Goal: Information Seeking & Learning: Learn about a topic

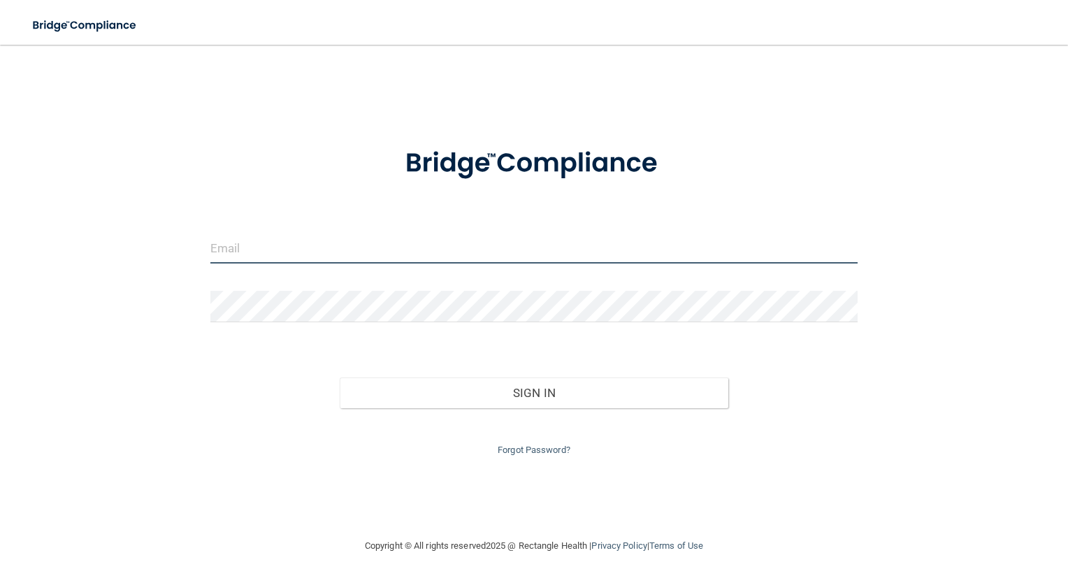
type input "[EMAIL_ADDRESS][DOMAIN_NAME]"
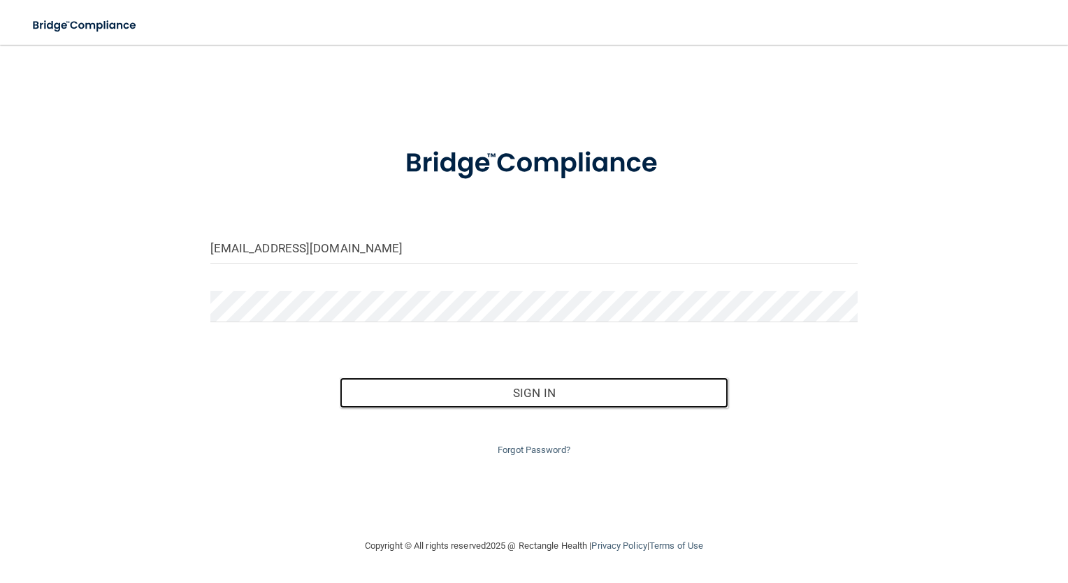
click at [438, 389] on button "Sign In" at bounding box center [534, 393] width 389 height 31
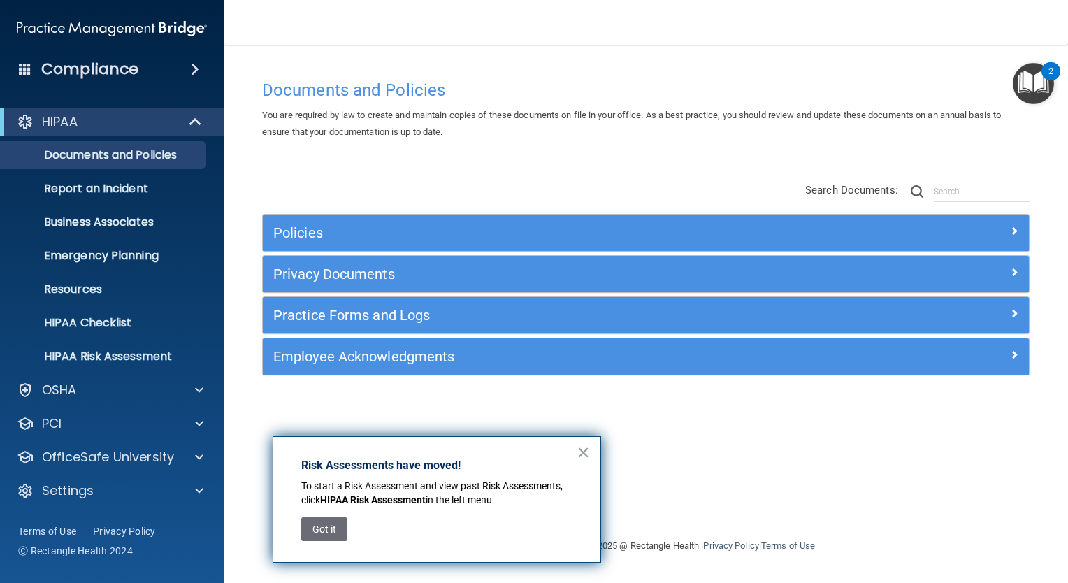
click at [583, 452] on button "×" at bounding box center [583, 452] width 13 height 22
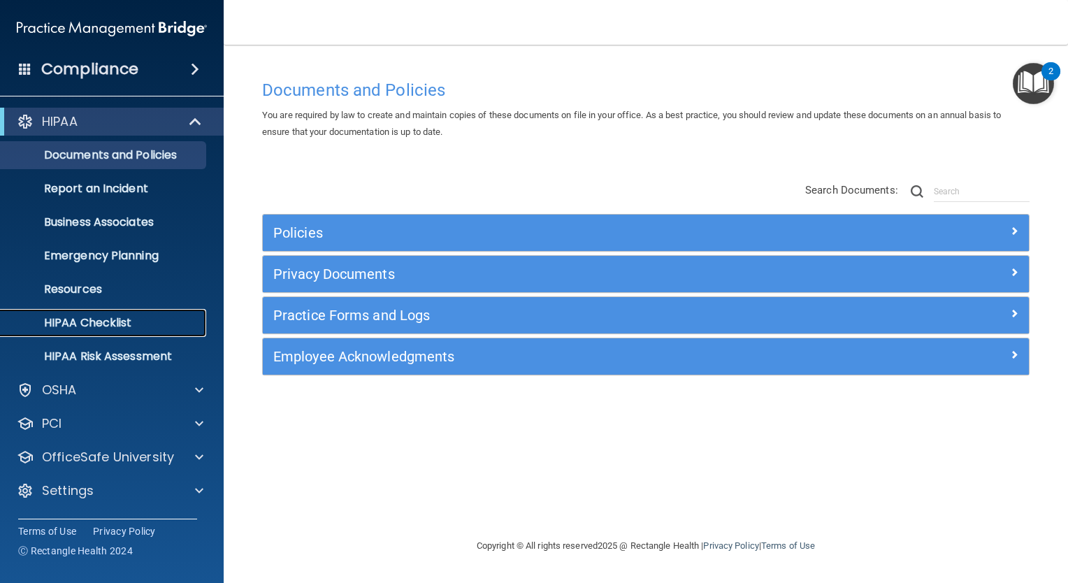
click at [94, 327] on p "HIPAA Checklist" at bounding box center [104, 323] width 191 height 14
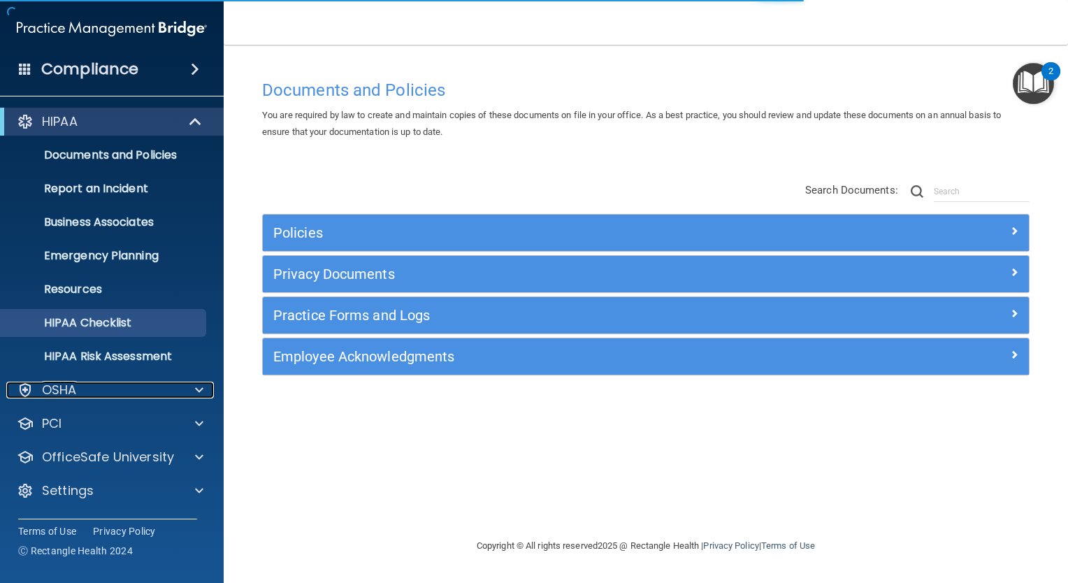
click at [196, 395] on span at bounding box center [199, 390] width 8 height 17
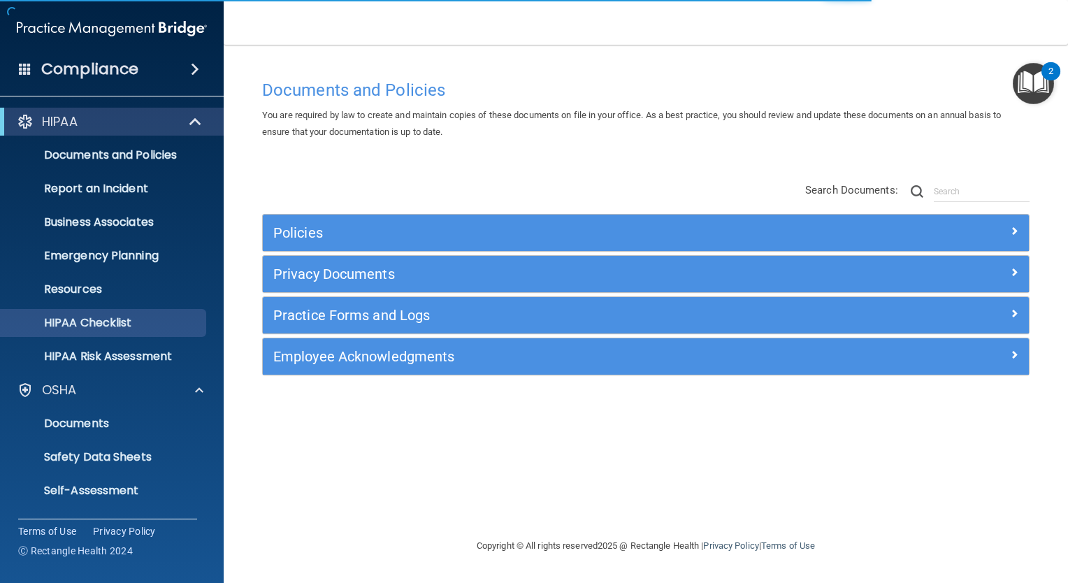
click at [127, 438] on ul "Documents Safety Data Sheets Self-Assessment Injury and Illness Report Resources" at bounding box center [112, 488] width 253 height 168
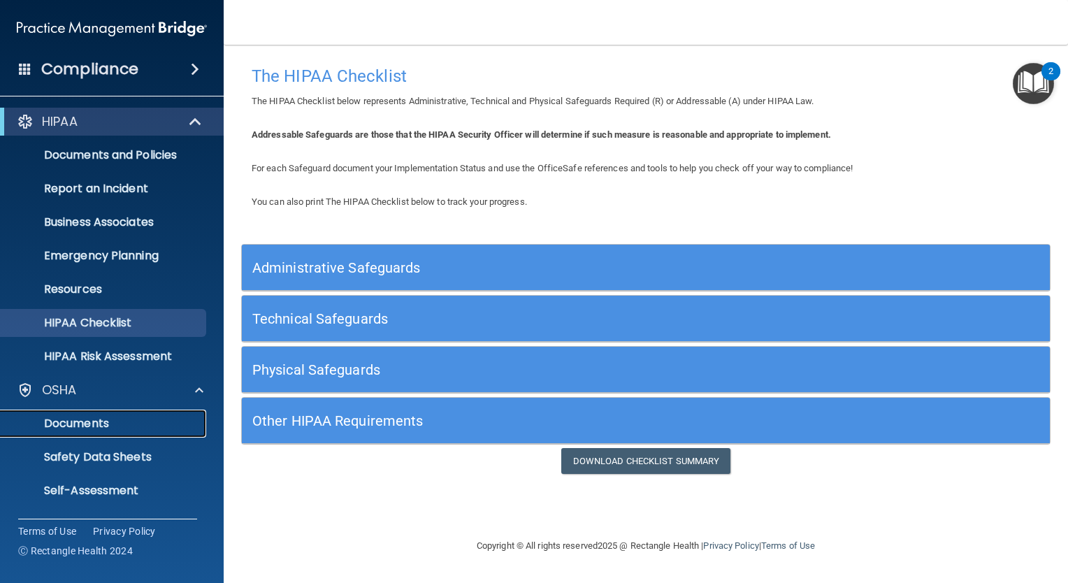
click at [120, 427] on p "Documents" at bounding box center [104, 424] width 191 height 14
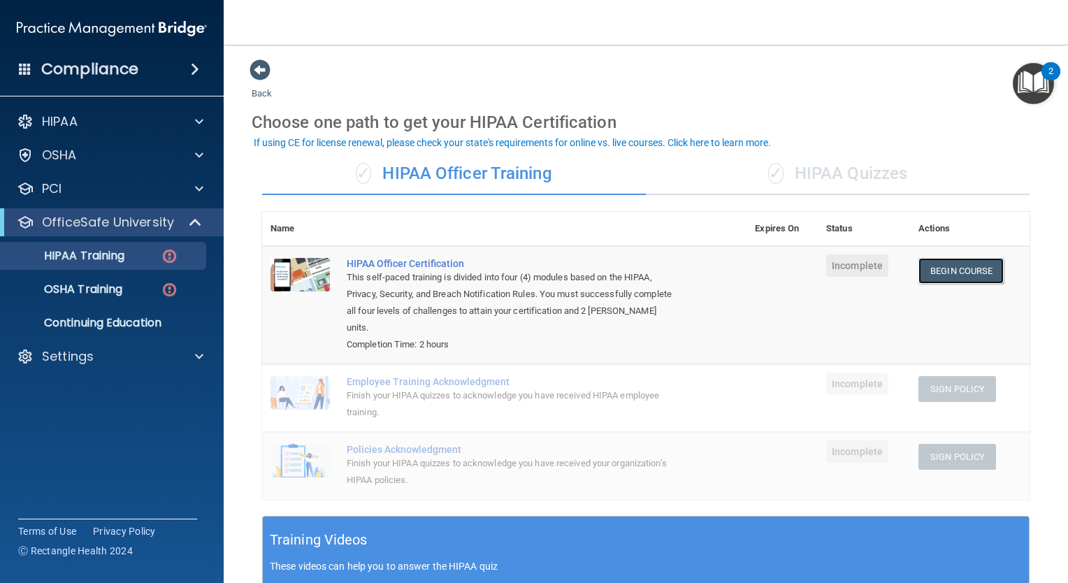
click at [945, 264] on link "Begin Course" at bounding box center [961, 271] width 85 height 26
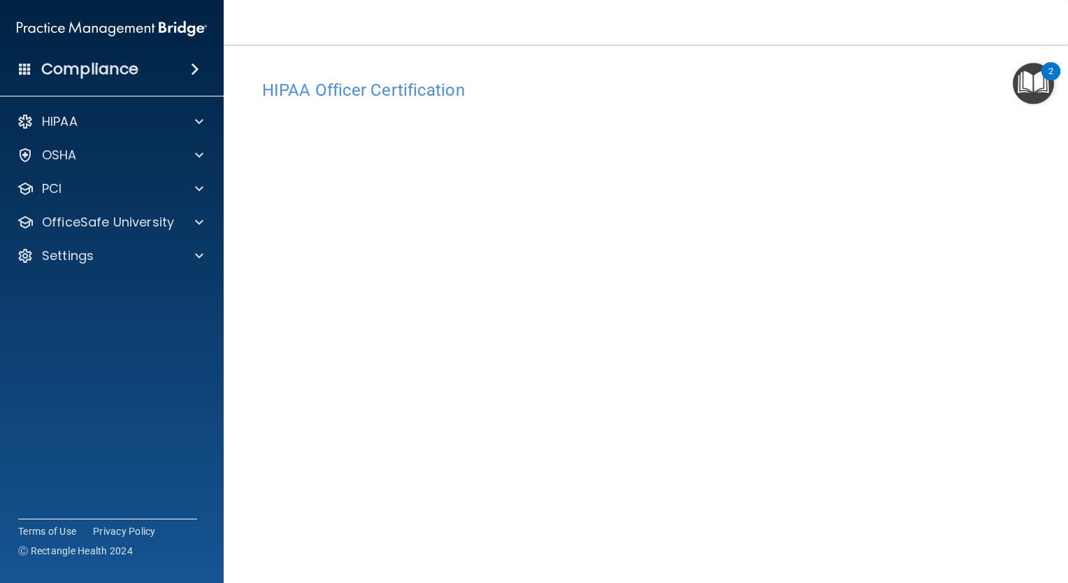
scroll to position [39, 0]
